Goal: Transaction & Acquisition: Purchase product/service

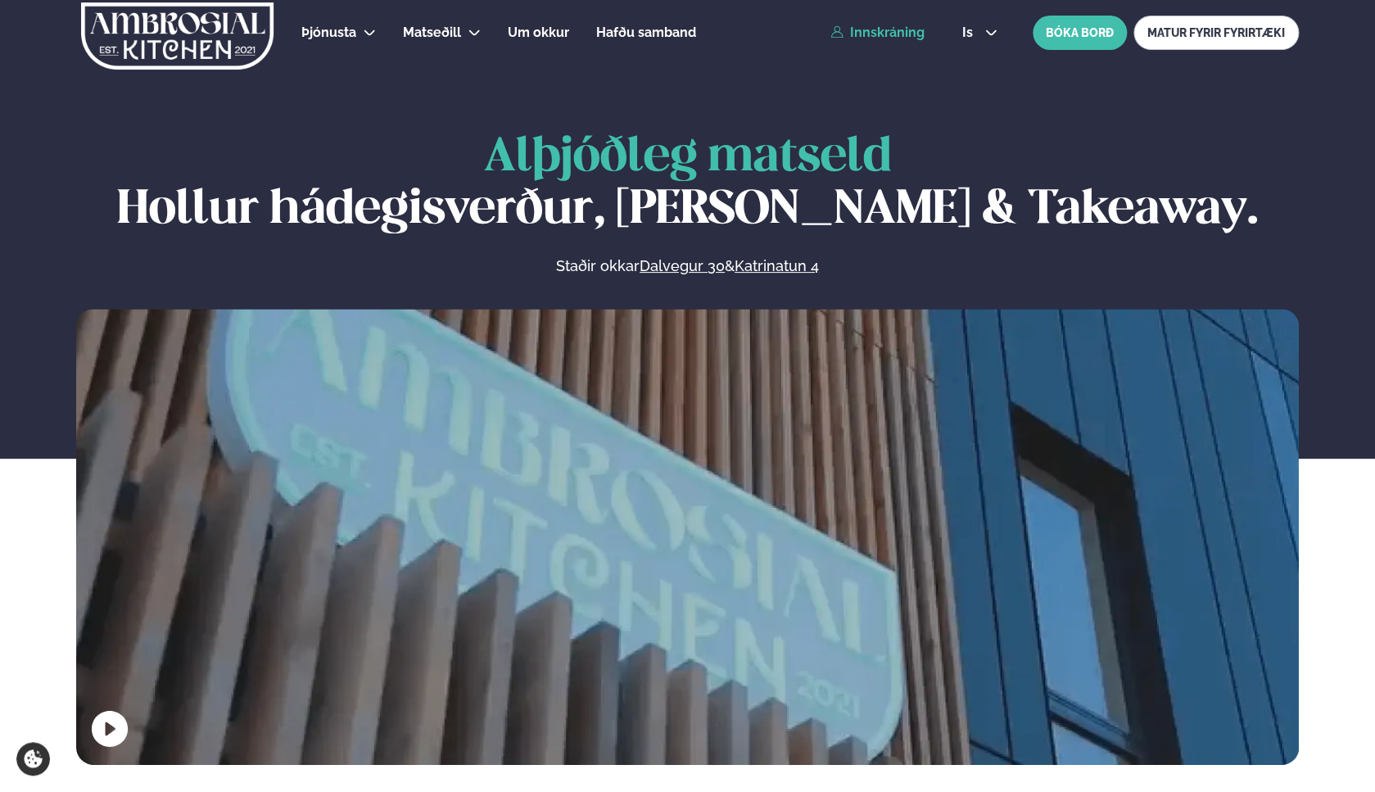
click at [886, 32] on link "Innskráning" at bounding box center [877, 32] width 94 height 15
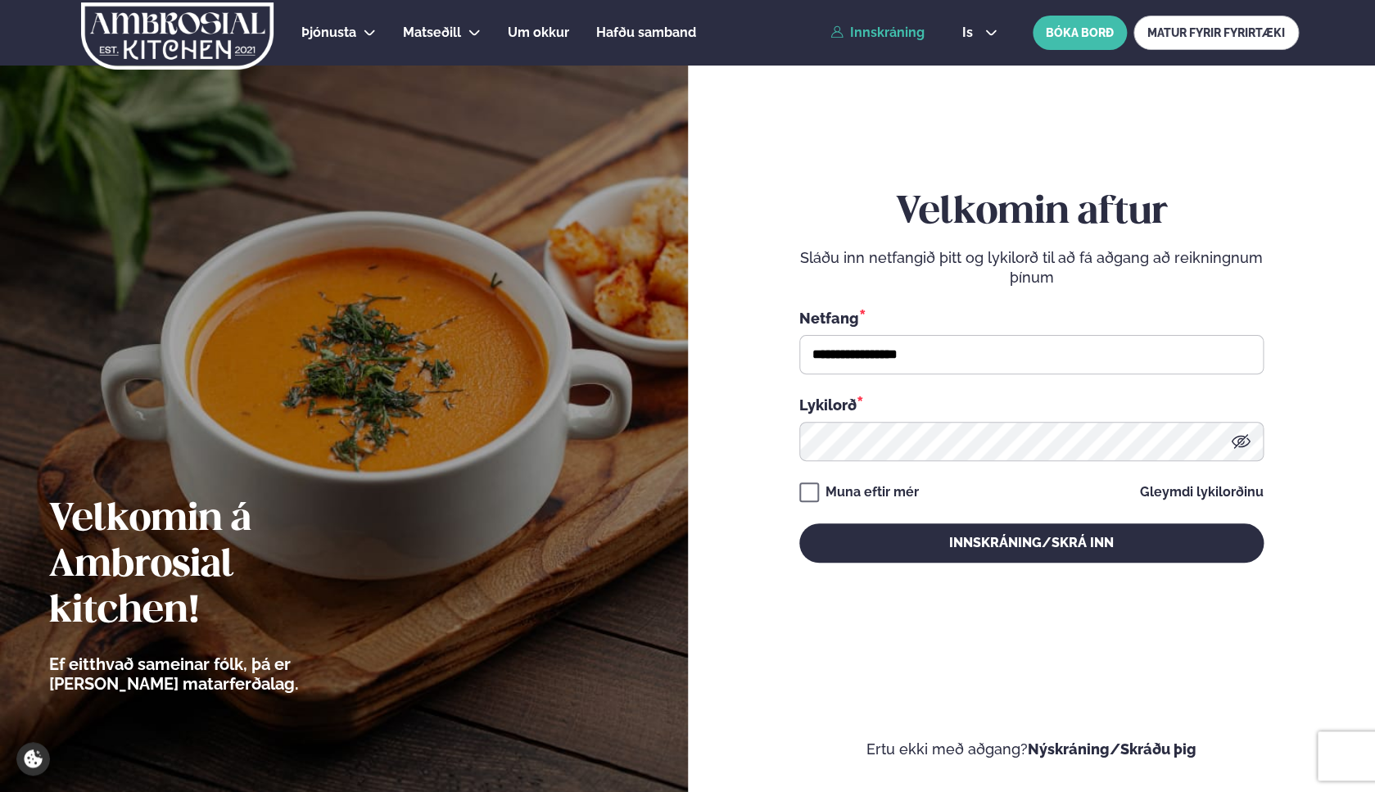
click at [941, 521] on div "**********" at bounding box center [1031, 376] width 464 height 373
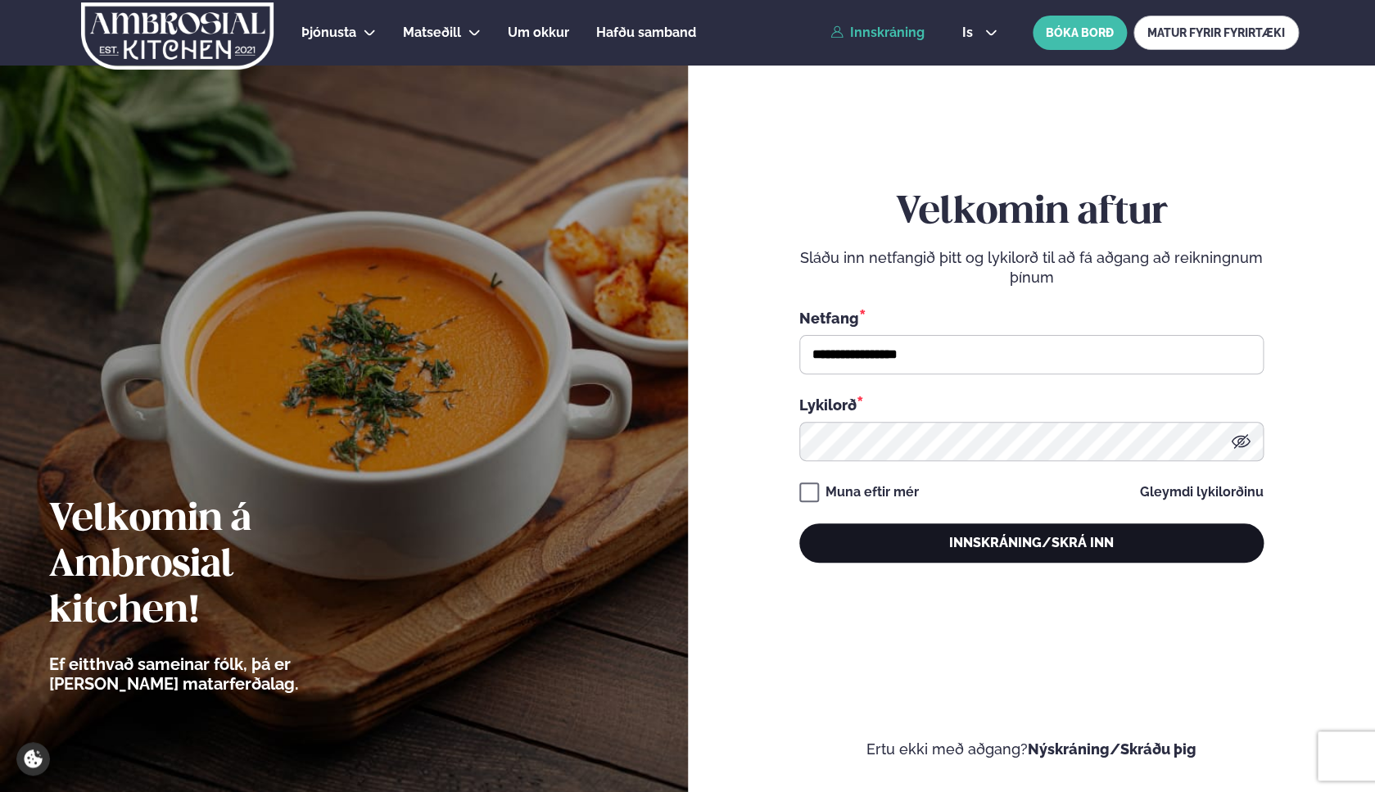
click at [942, 536] on button "Innskráning/Skrá inn" at bounding box center [1031, 542] width 464 height 39
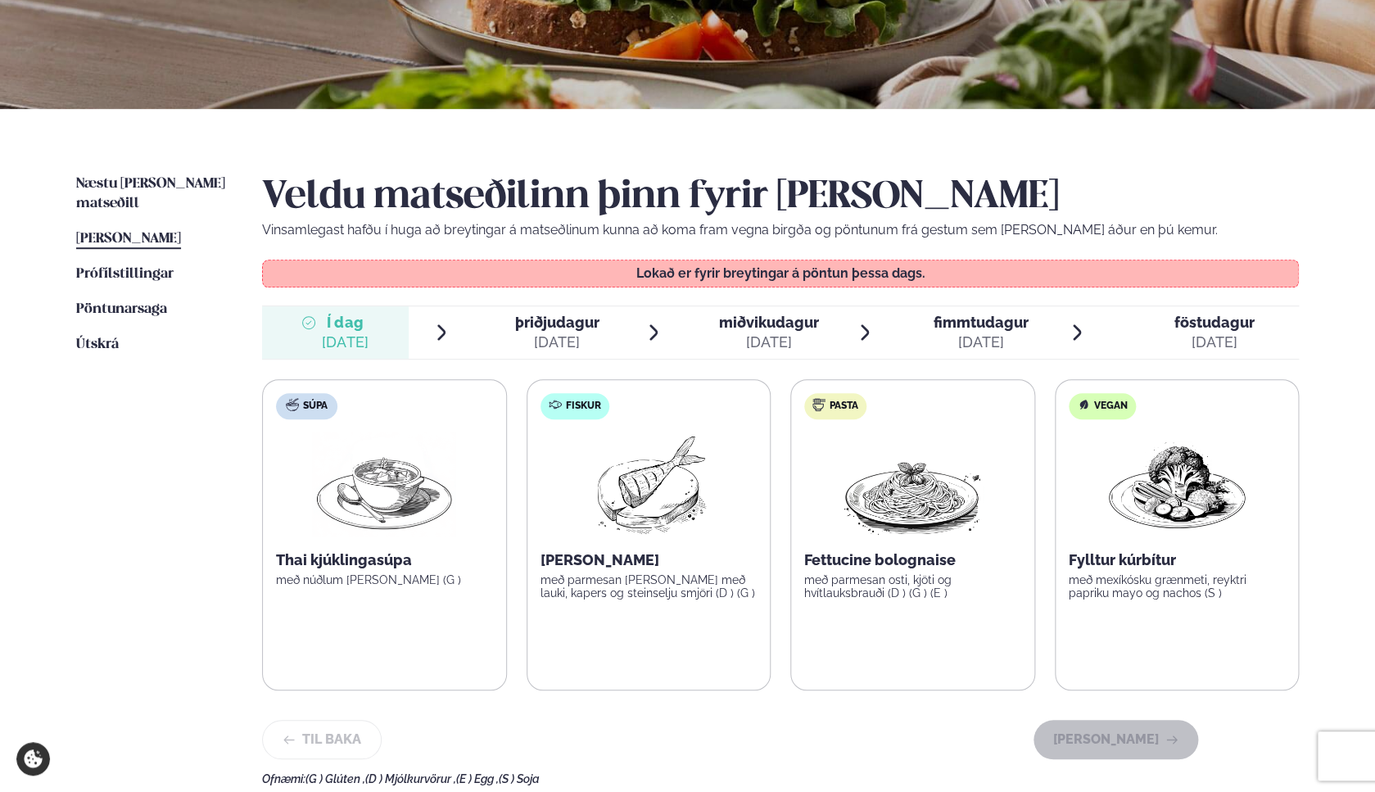
scroll to position [260, 0]
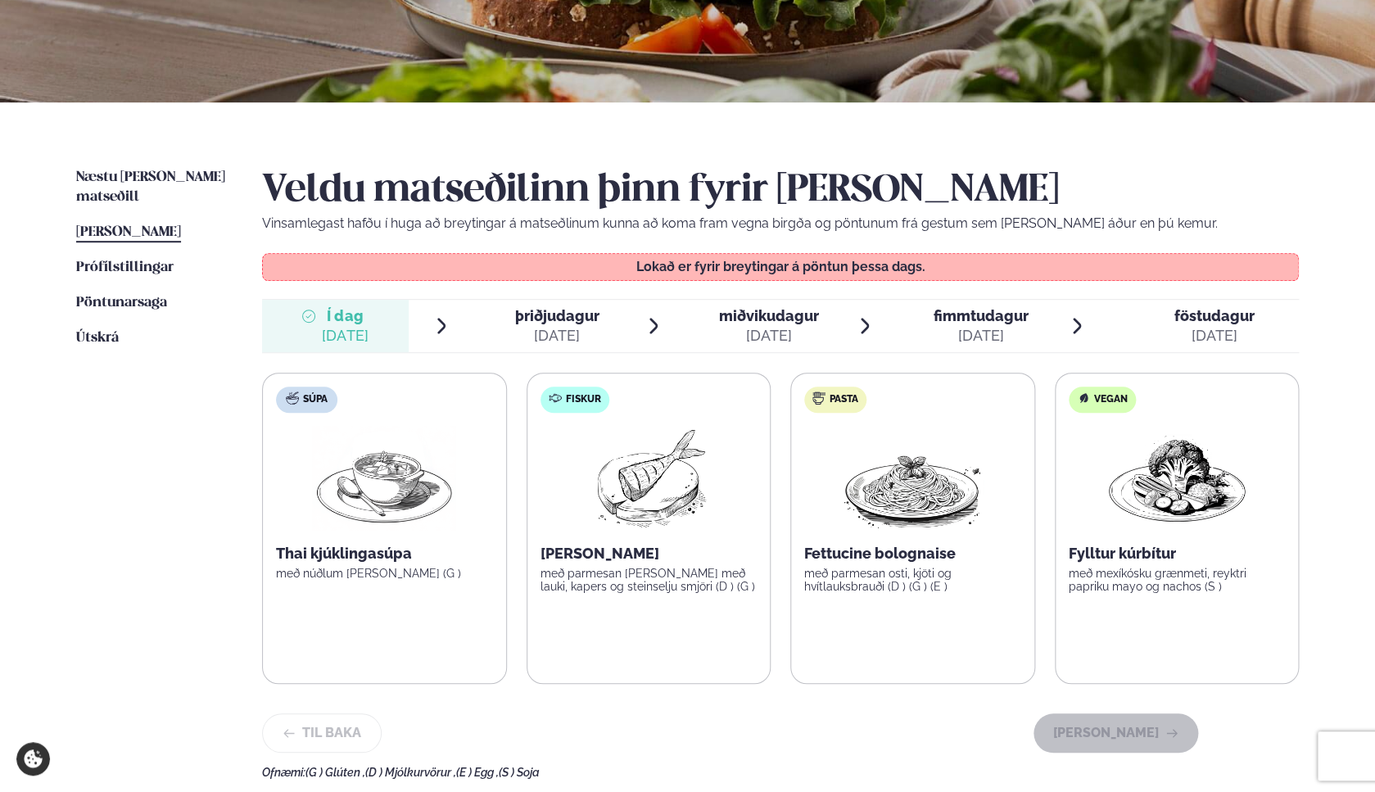
click at [534, 333] on div "[DATE]" at bounding box center [557, 336] width 84 height 20
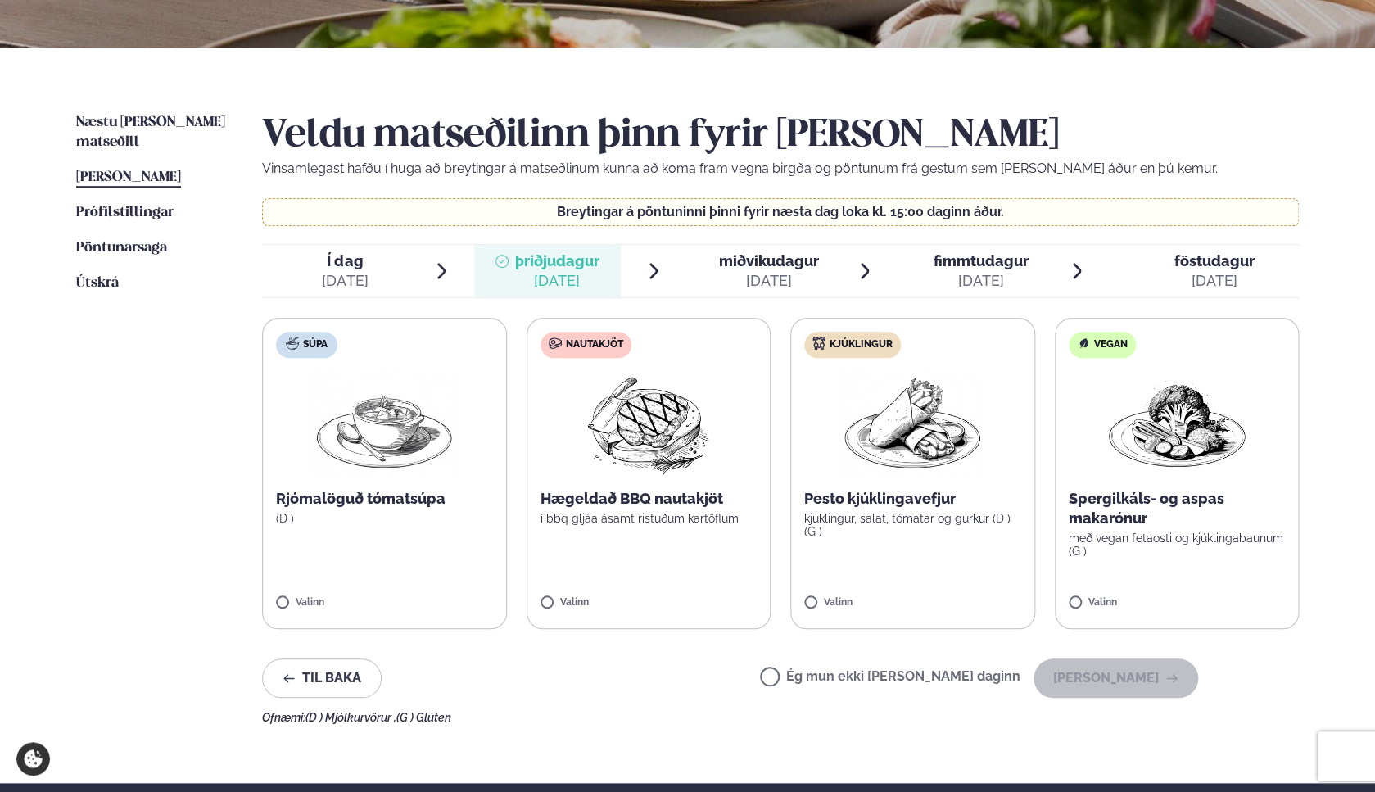
scroll to position [326, 0]
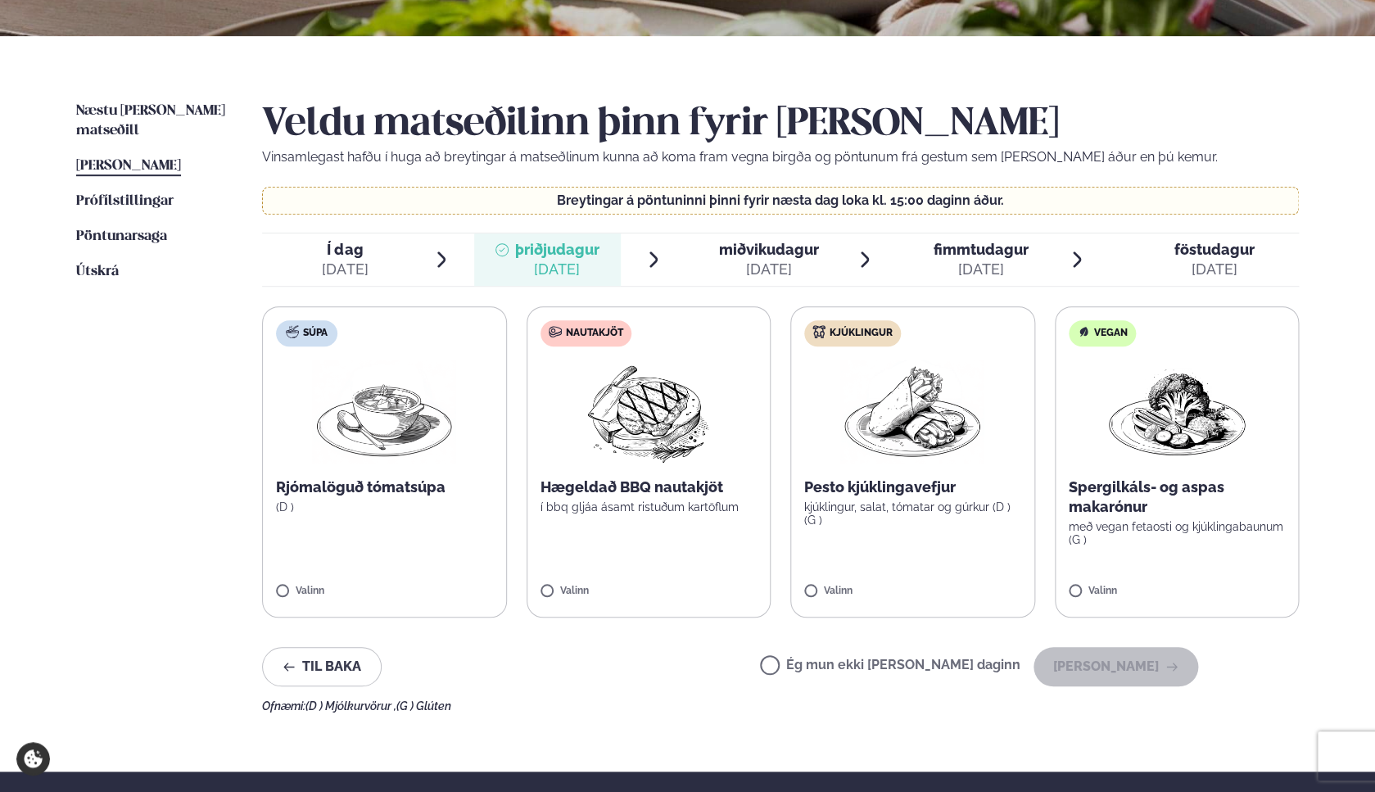
drag, startPoint x: 667, startPoint y: 466, endPoint x: 717, endPoint y: 486, distance: 54.0
click at [667, 466] on label "Nautakjöt Hægeldað BBQ nautakjöt í bbq gljáa ásamt ristuðum kartöflum Valinn" at bounding box center [649, 461] width 245 height 311
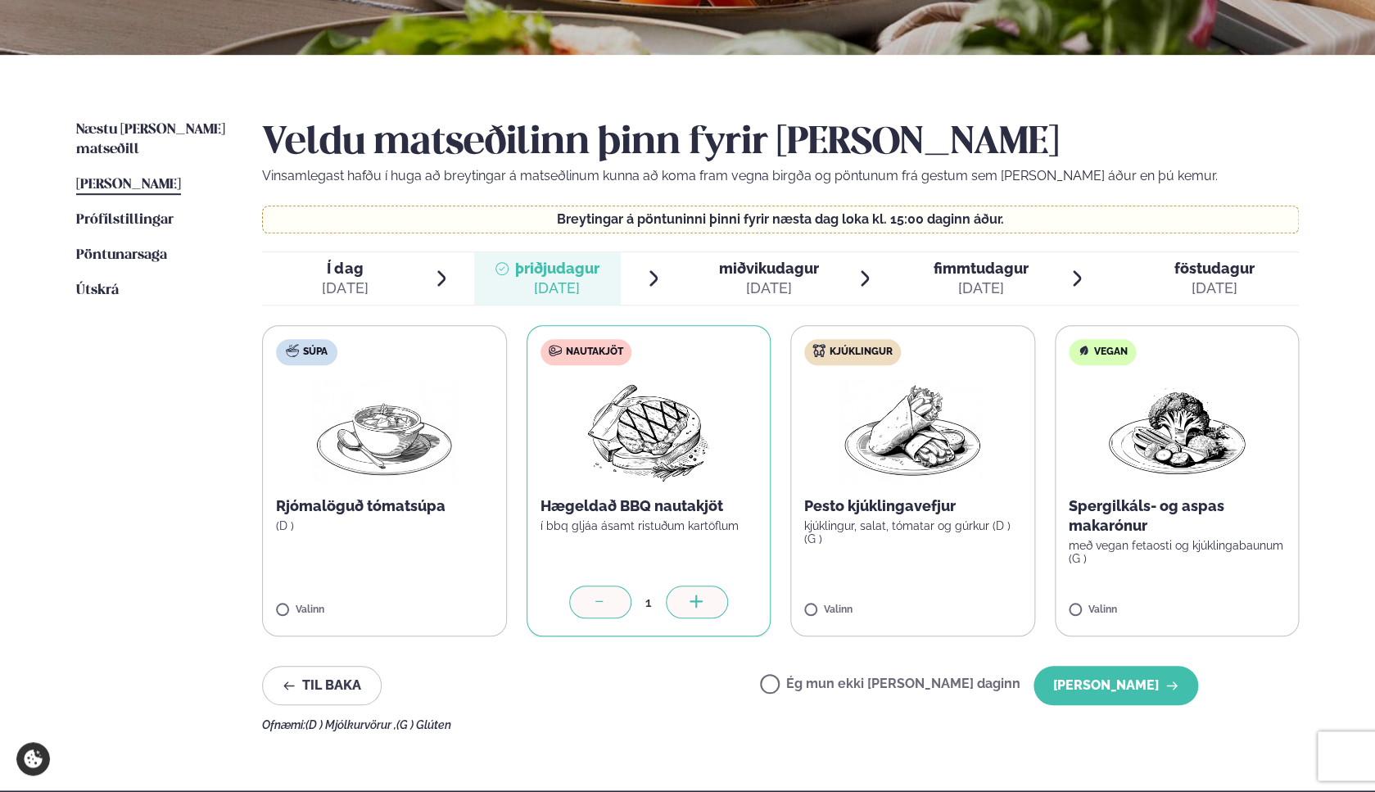
click at [952, 546] on label "Kjúklingur Pesto kjúklingavefjur kjúklingur, salat, tómatar og gúrkur (D ) (G )…" at bounding box center [912, 480] width 245 height 311
click at [579, 609] on div at bounding box center [600, 601] width 62 height 33
click at [1164, 691] on button "[PERSON_NAME]" at bounding box center [1115, 685] width 165 height 39
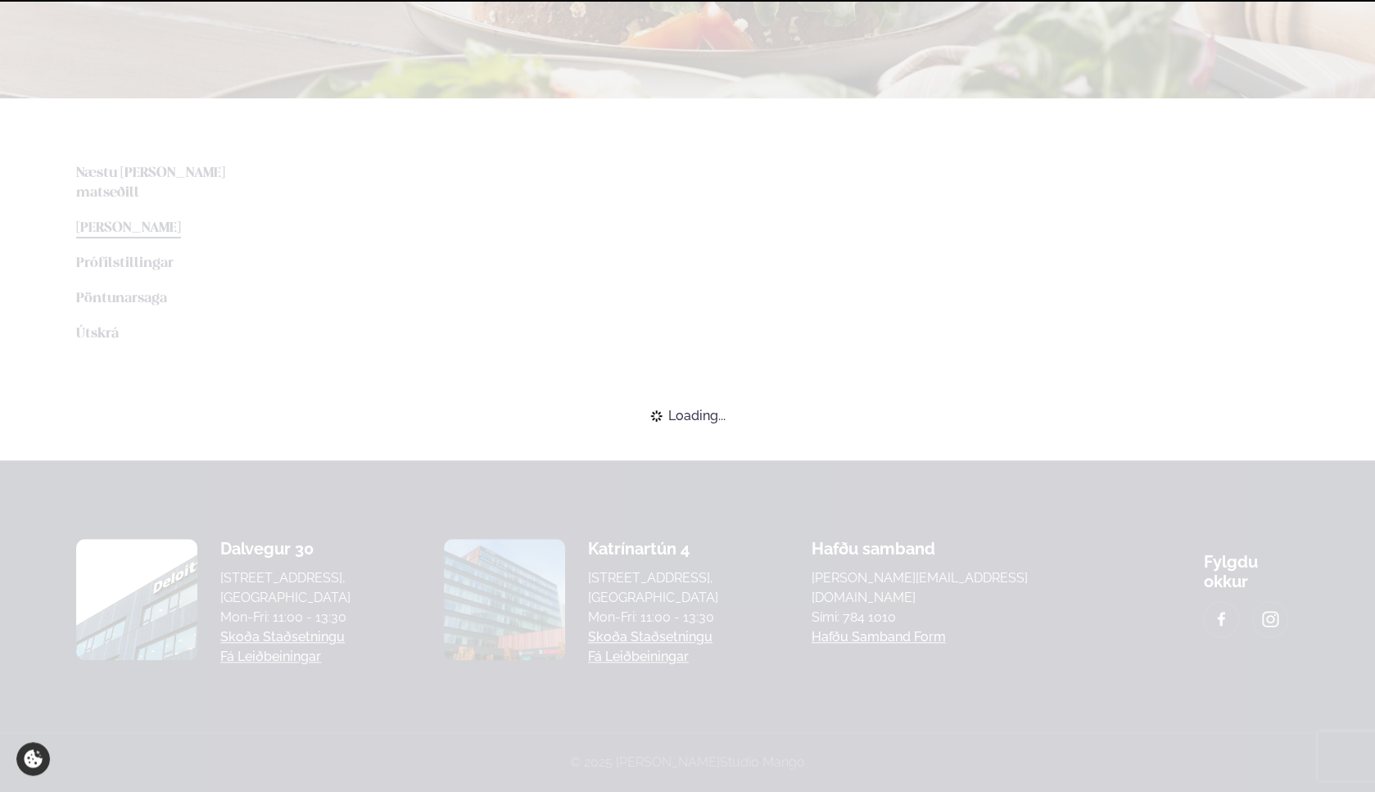
scroll to position [262, 0]
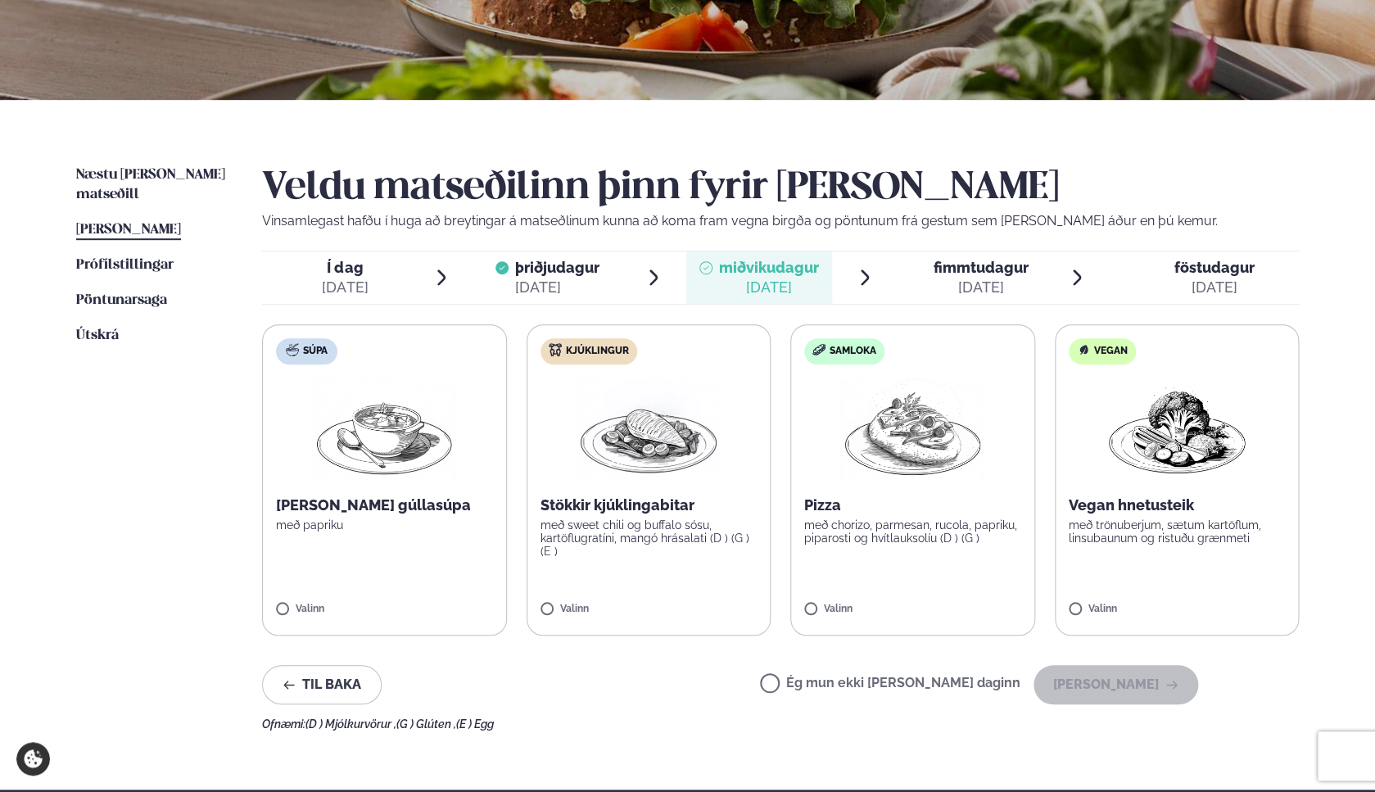
click at [644, 504] on p "Stökkir kjúklingabitar" at bounding box center [648, 505] width 217 height 20
click at [594, 422] on img at bounding box center [648, 429] width 144 height 105
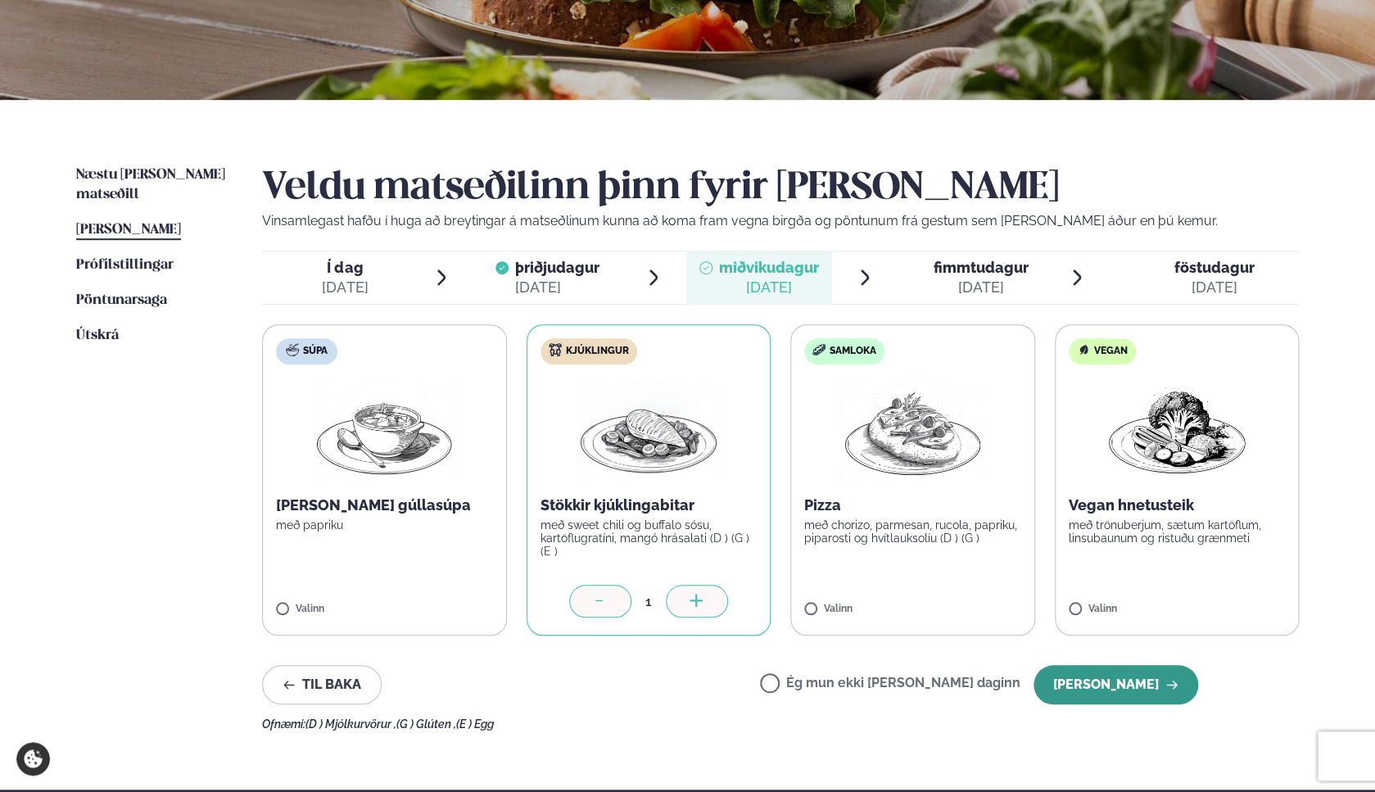
click at [1092, 676] on button "[PERSON_NAME]" at bounding box center [1115, 684] width 165 height 39
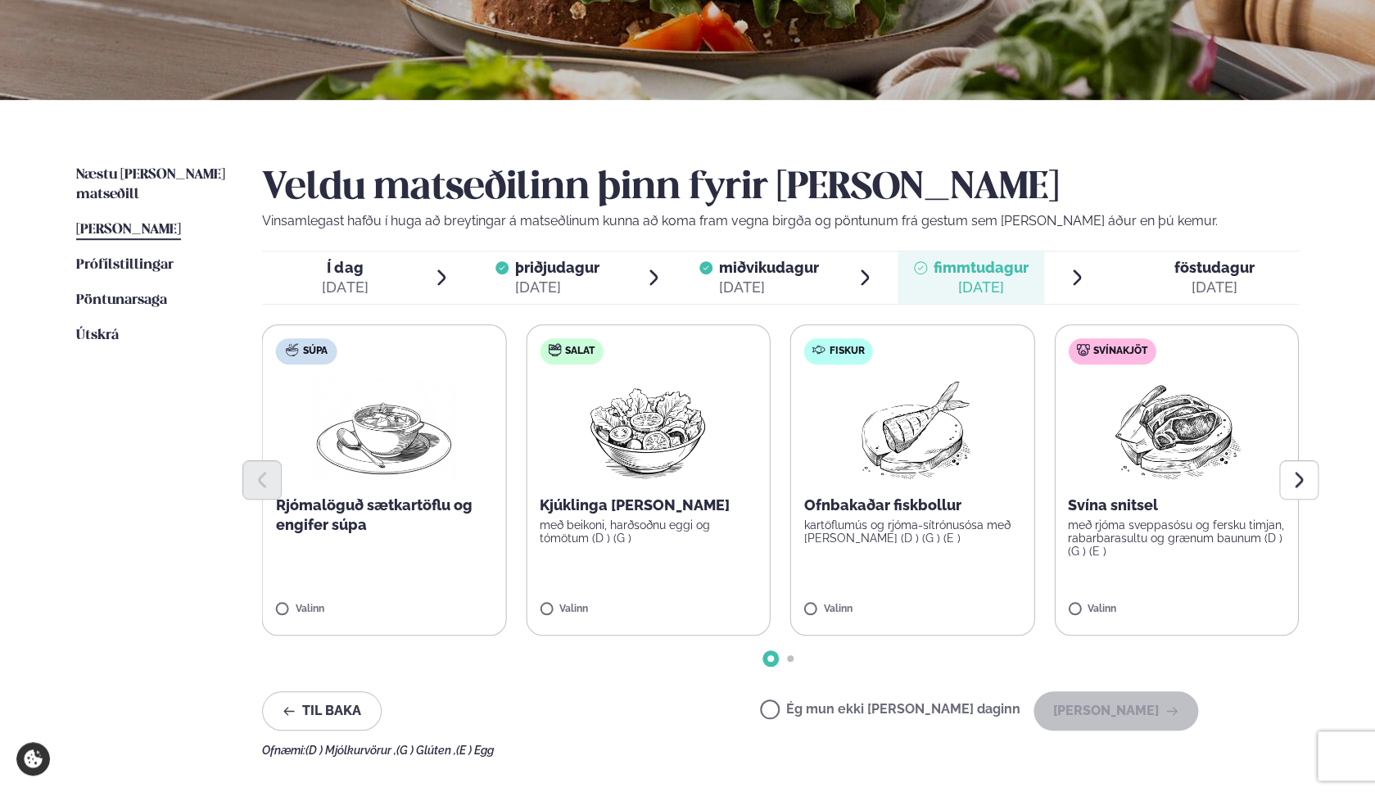
drag, startPoint x: 906, startPoint y: 568, endPoint x: 931, endPoint y: 582, distance: 29.0
click at [905, 568] on label "Fiskur Ofnbakaðar fiskbollur kartöflumús og rjóma-sítrónusósa með [PERSON_NAME]…" at bounding box center [912, 479] width 245 height 311
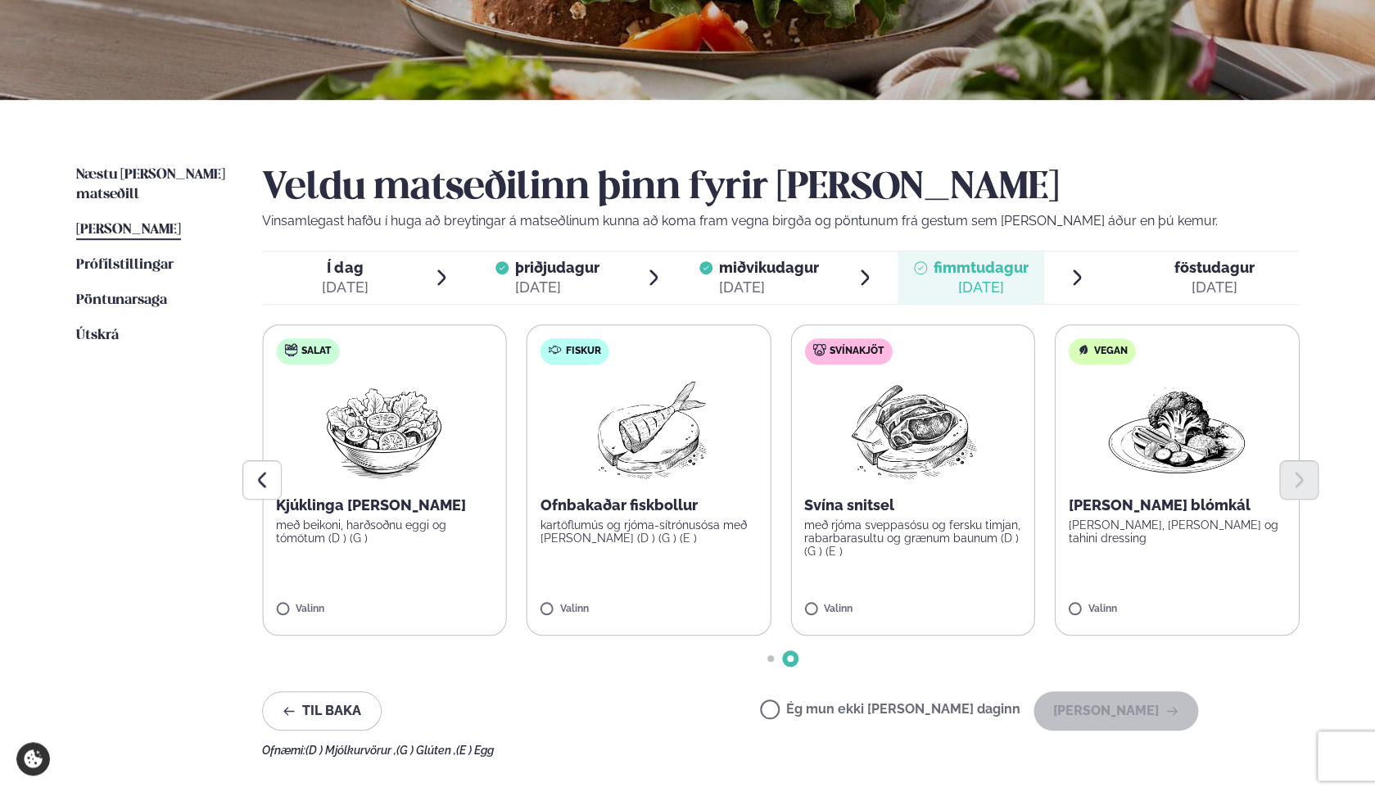
click at [697, 558] on label "Fiskur Ofnbakaðar fiskbollur kartöflumús og rjóma-sítrónusósa með [PERSON_NAME]…" at bounding box center [649, 479] width 245 height 311
click at [1131, 705] on button "[PERSON_NAME]" at bounding box center [1115, 710] width 165 height 39
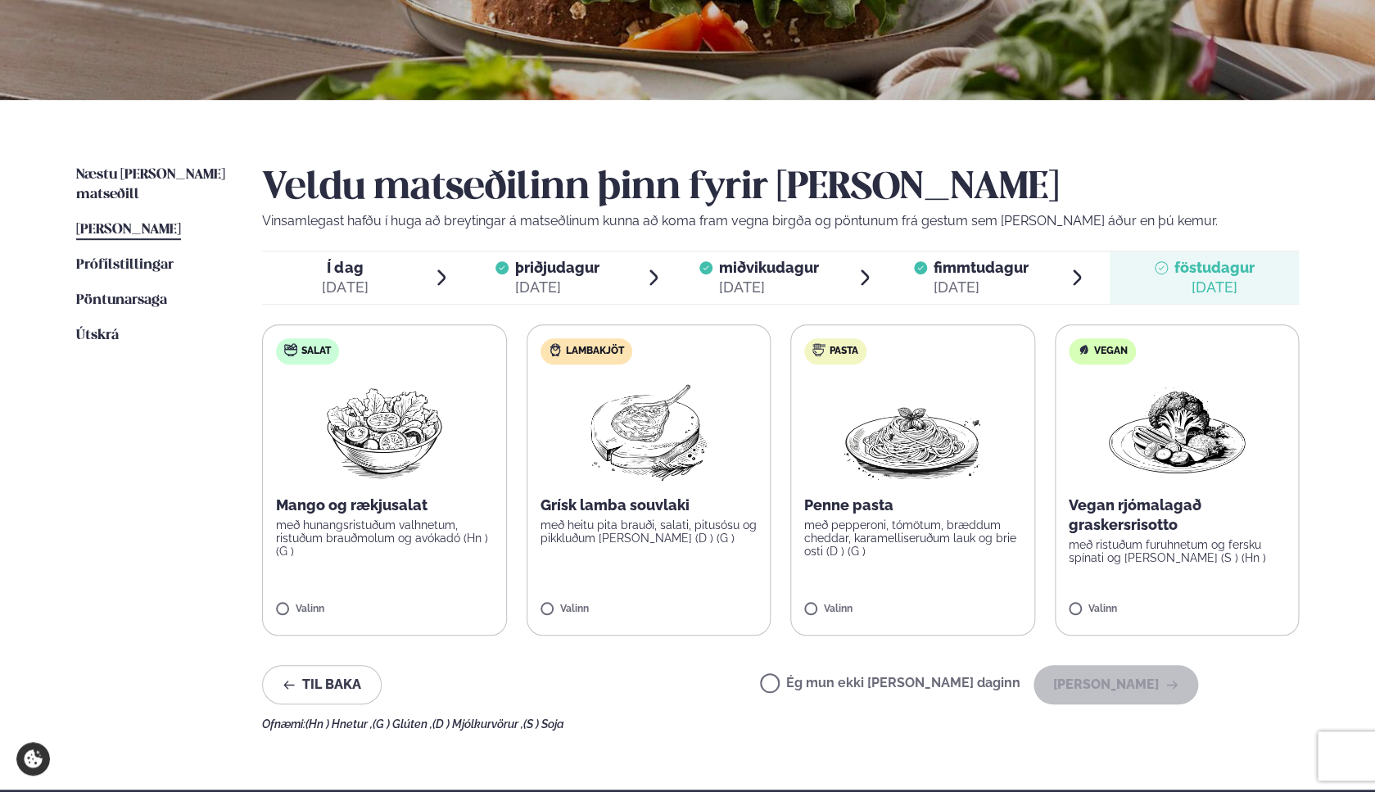
click at [730, 513] on p "Grísk lamba souvlaki" at bounding box center [648, 505] width 217 height 20
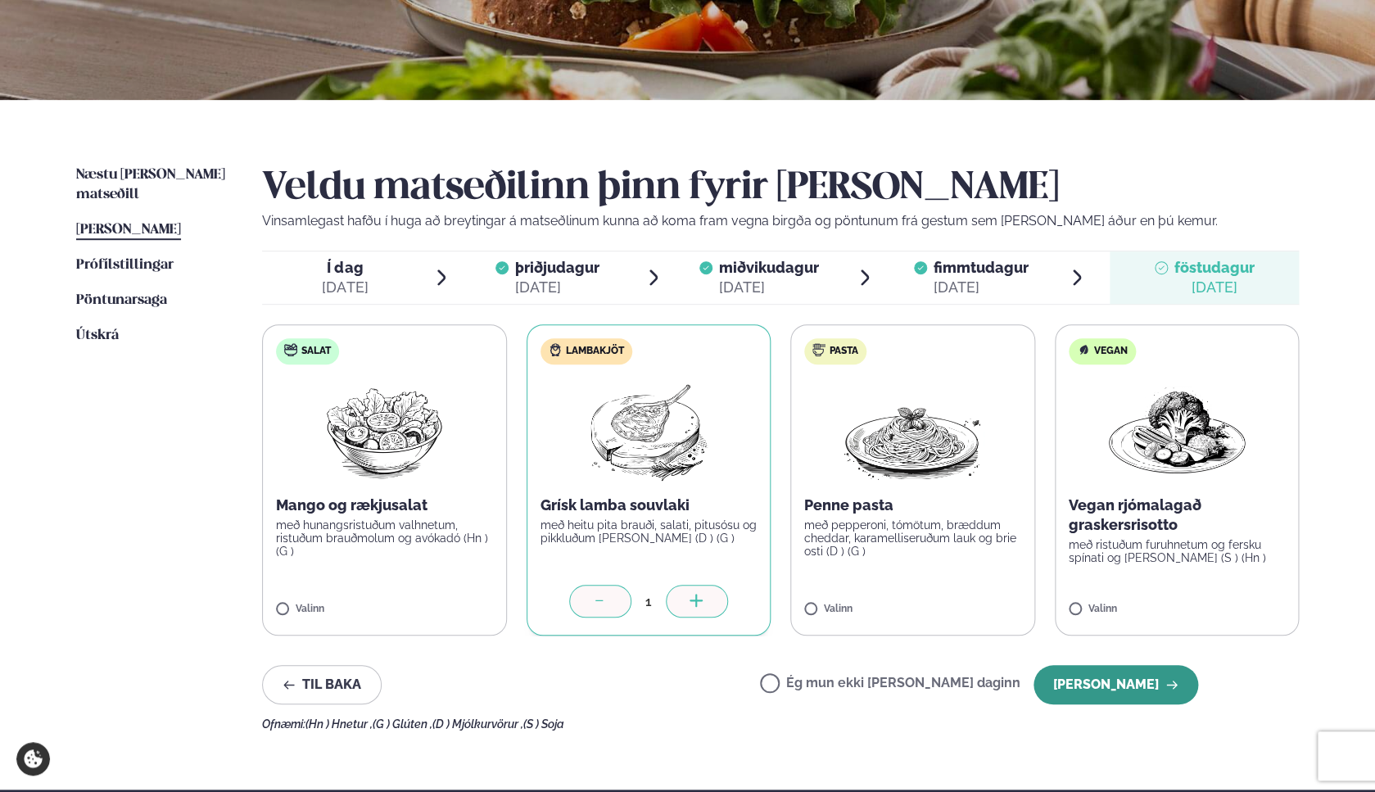
click at [1093, 687] on button "[PERSON_NAME]" at bounding box center [1115, 684] width 165 height 39
